Goal: Information Seeking & Learning: Find contact information

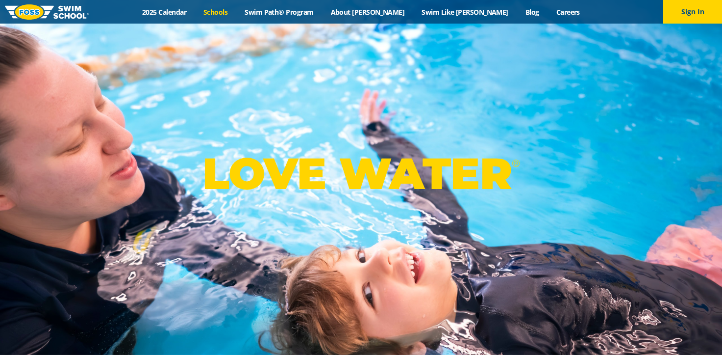
drag, startPoint x: 0, startPoint y: 0, endPoint x: 258, endPoint y: 10, distance: 258.1
click at [236, 10] on link "Schools" at bounding box center [215, 11] width 41 height 9
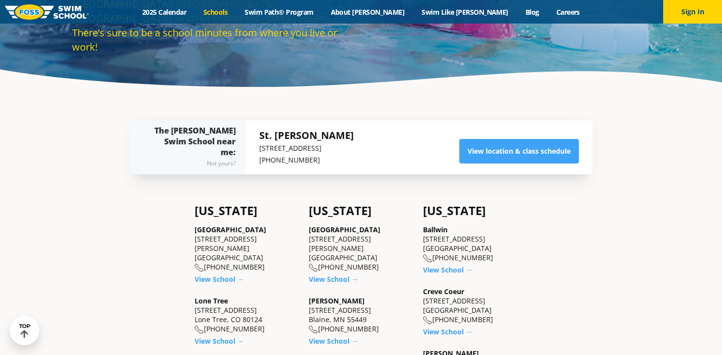
scroll to position [294, 0]
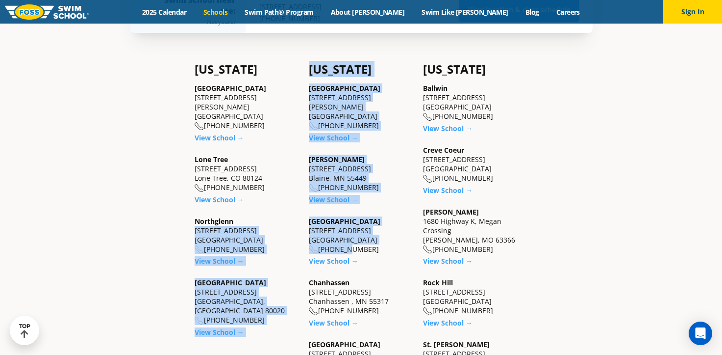
drag, startPoint x: 303, startPoint y: 220, endPoint x: 343, endPoint y: 245, distance: 47.4
drag, startPoint x: 343, startPoint y: 245, endPoint x: 269, endPoint y: 274, distance: 80.0
click at [269, 278] on div "Westminster [STREET_ADDRESS] [PHONE_NUMBER]" at bounding box center [247, 301] width 104 height 47
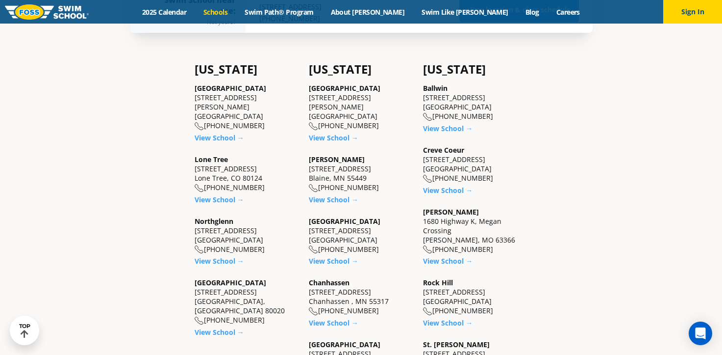
drag, startPoint x: 371, startPoint y: 117, endPoint x: 306, endPoint y: 91, distance: 70.2
copy div "[GEOGRAPHIC_DATA] [STREET_ADDRESS][PERSON_NAME] [PHONE_NUMBER]"
drag, startPoint x: 373, startPoint y: 250, endPoint x: 308, endPoint y: 224, distance: 69.6
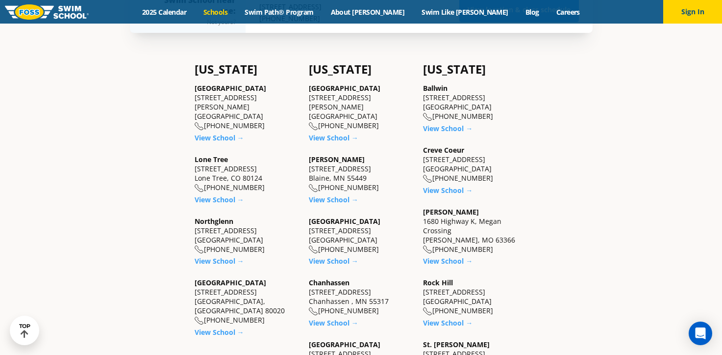
copy div "[GEOGRAPHIC_DATA] [STREET_ADDRESS] [PHONE_NUMBER]"
